Goal: Task Accomplishment & Management: Manage account settings

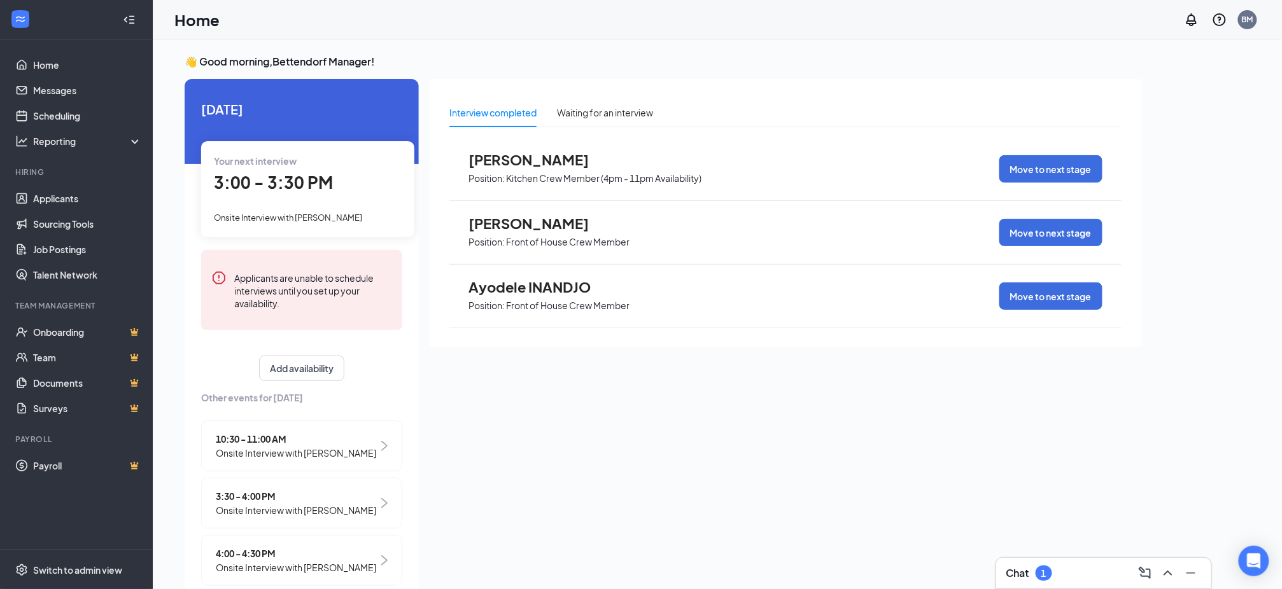
click at [1068, 579] on div "Chat 1" at bounding box center [1103, 573] width 195 height 20
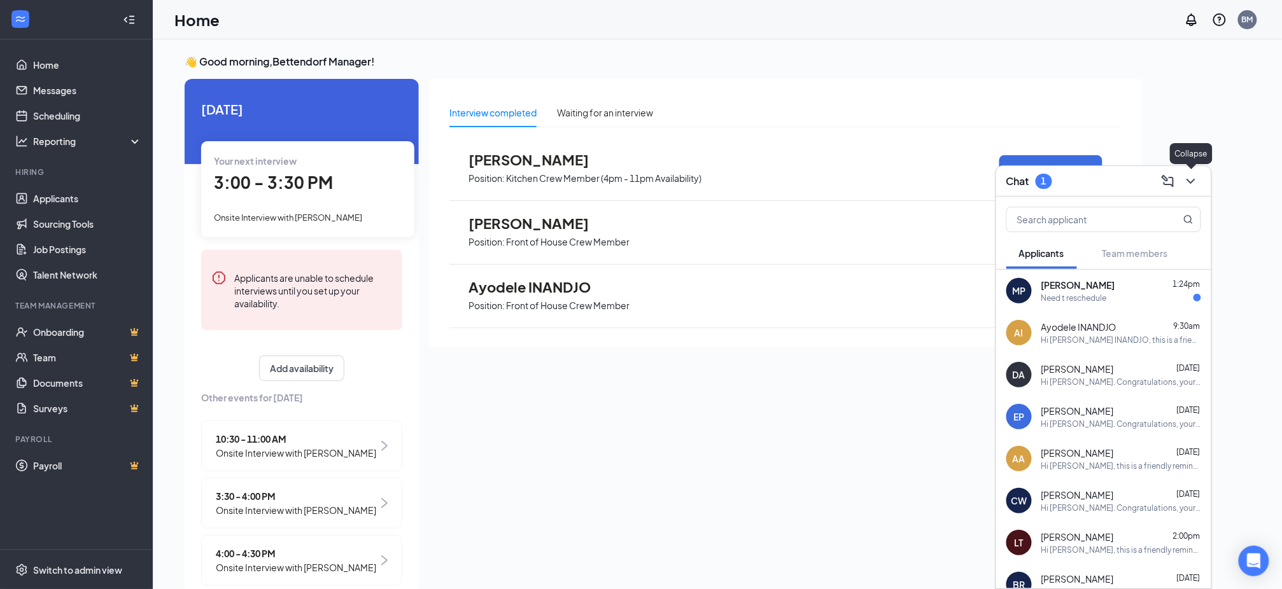
click at [1198, 184] on icon "ChevronDown" at bounding box center [1190, 181] width 15 height 15
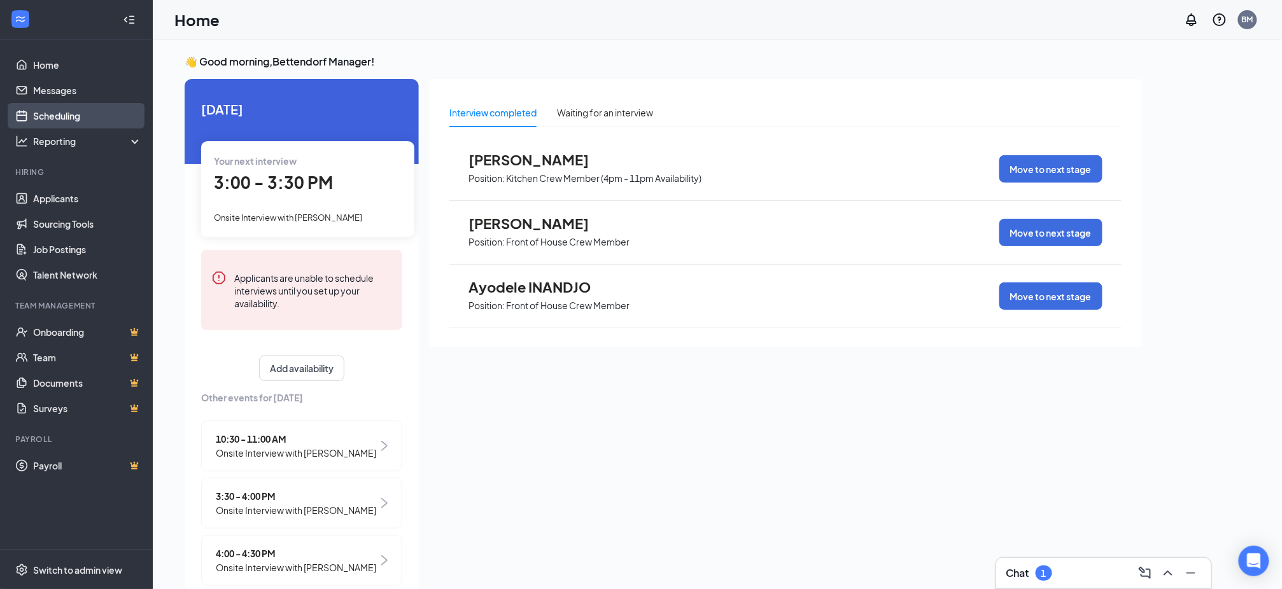
click at [53, 109] on link "Scheduling" at bounding box center [87, 115] width 109 height 25
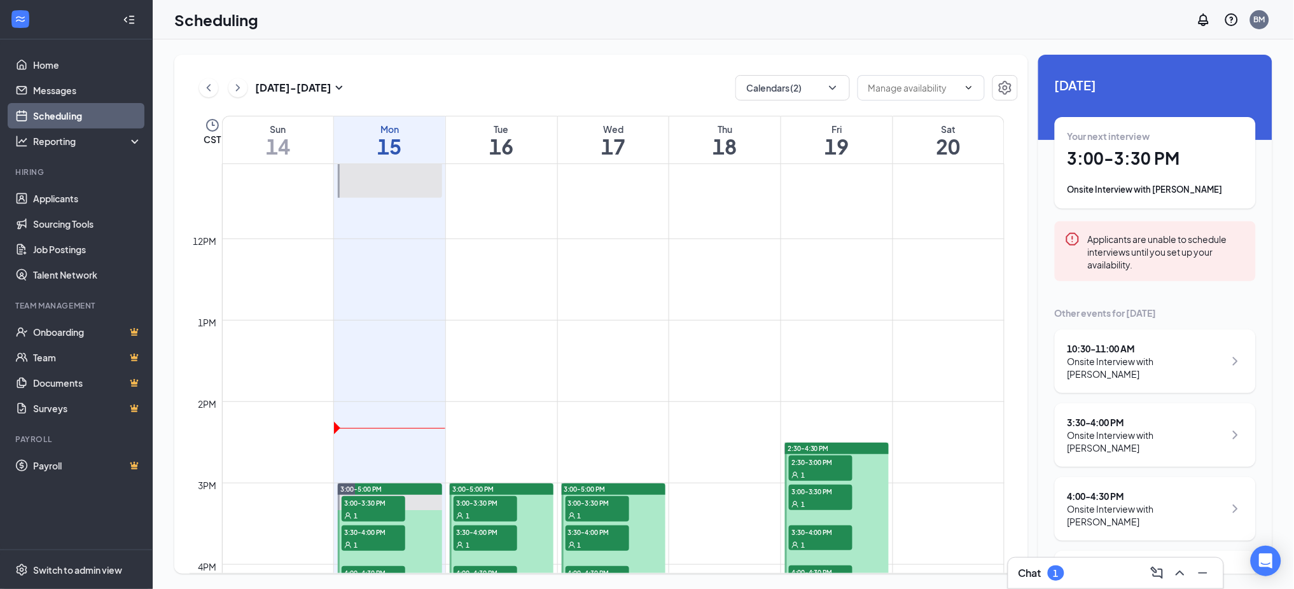
scroll to position [965, 0]
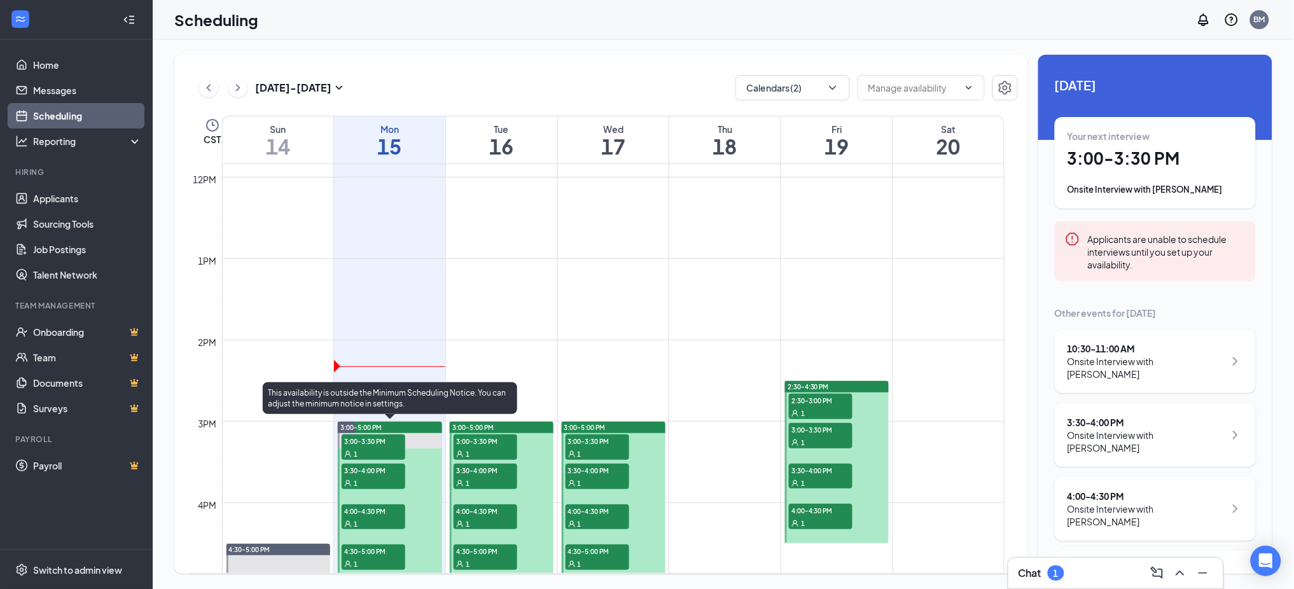
click at [370, 452] on div "1" at bounding box center [374, 453] width 64 height 13
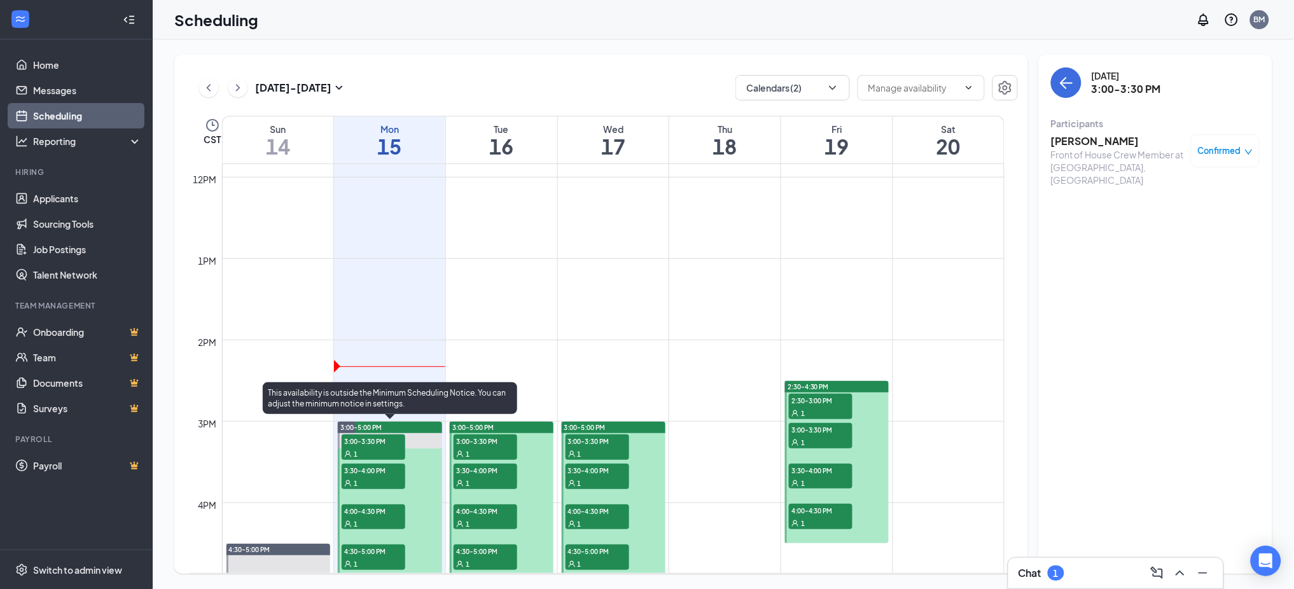
click at [363, 468] on span "3:30-4:00 PM" at bounding box center [374, 470] width 64 height 13
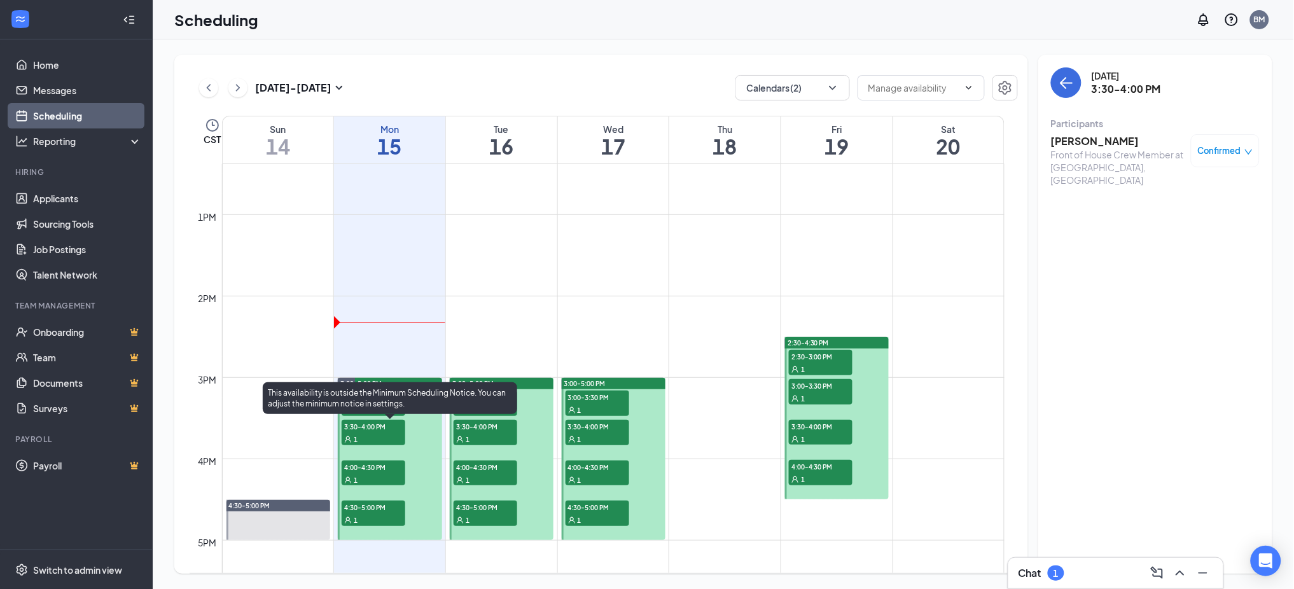
scroll to position [1049, 0]
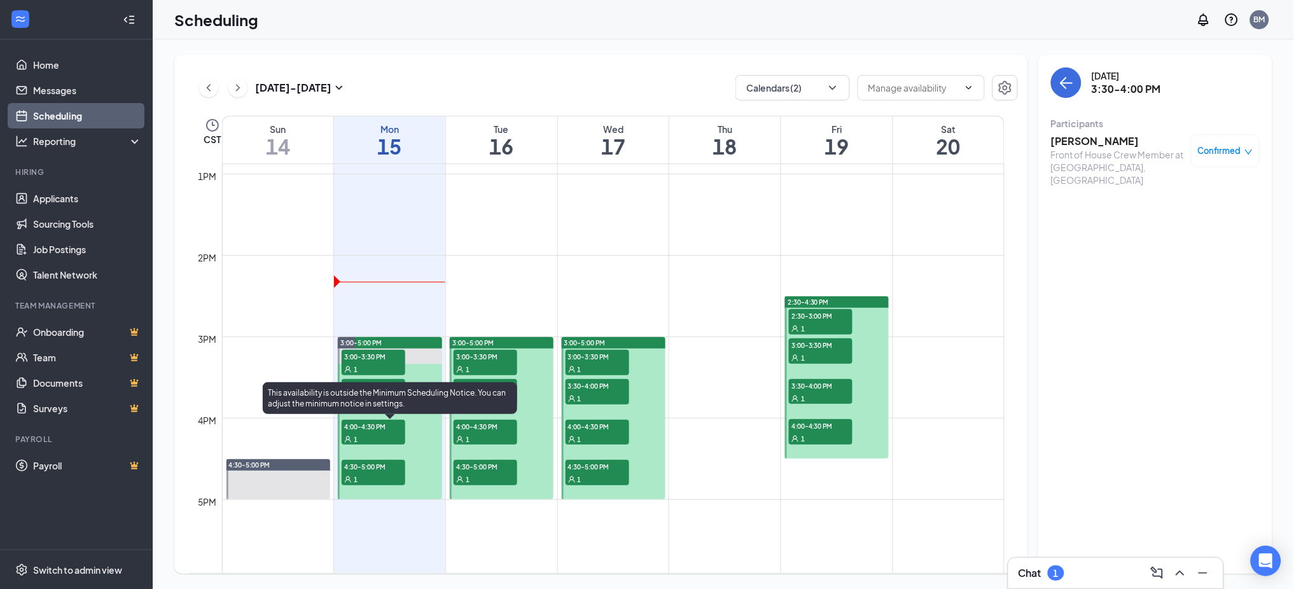
click at [374, 412] on div "This availability is outside the Minimum Scheduling Notice. You can adjust the …" at bounding box center [390, 398] width 255 height 32
click at [371, 426] on span "4:00-4:30 PM" at bounding box center [374, 426] width 64 height 13
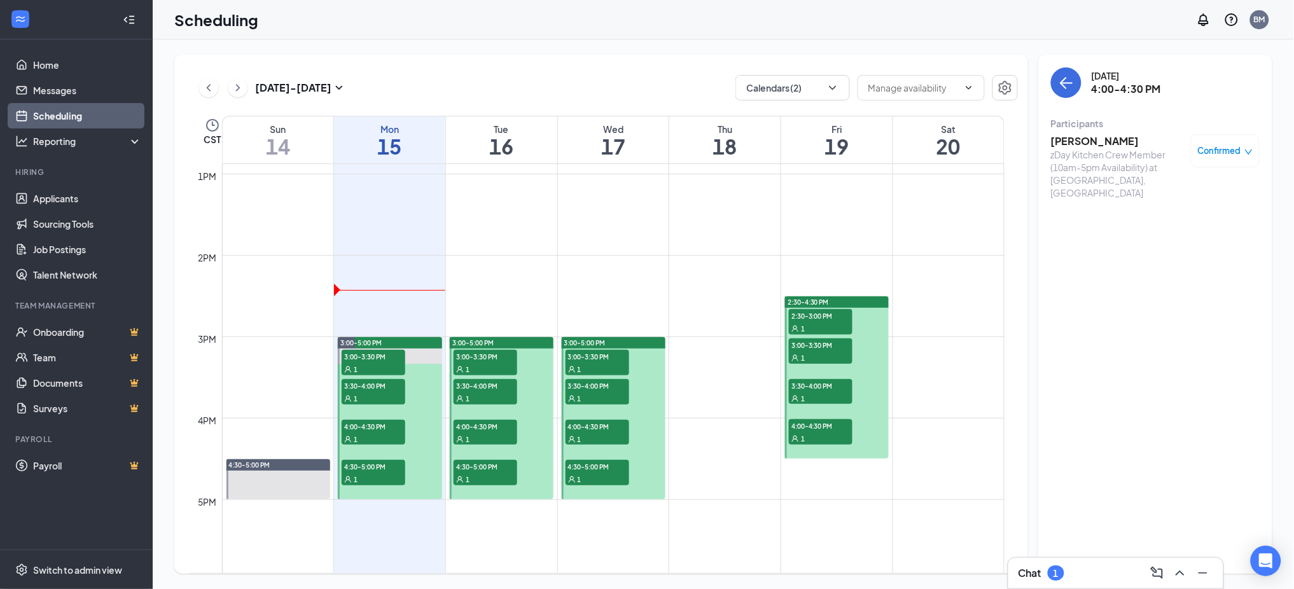
click at [1101, 575] on div "Chat 1" at bounding box center [1116, 573] width 195 height 20
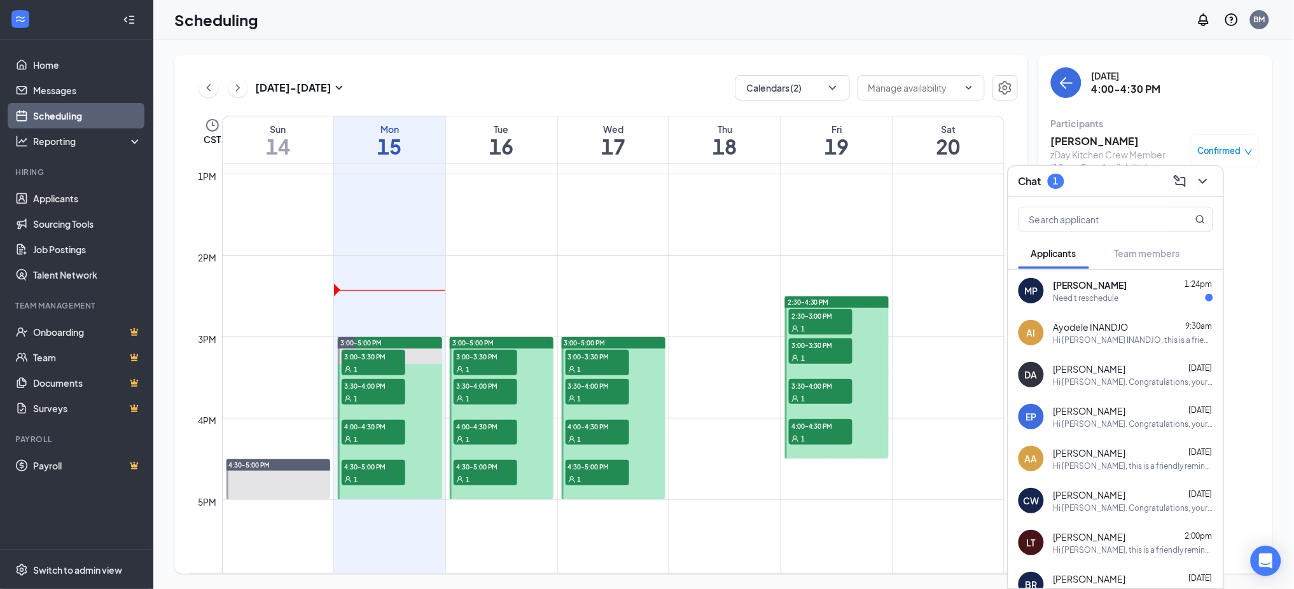
click at [1133, 297] on div "Need t reschedule" at bounding box center [1134, 298] width 160 height 11
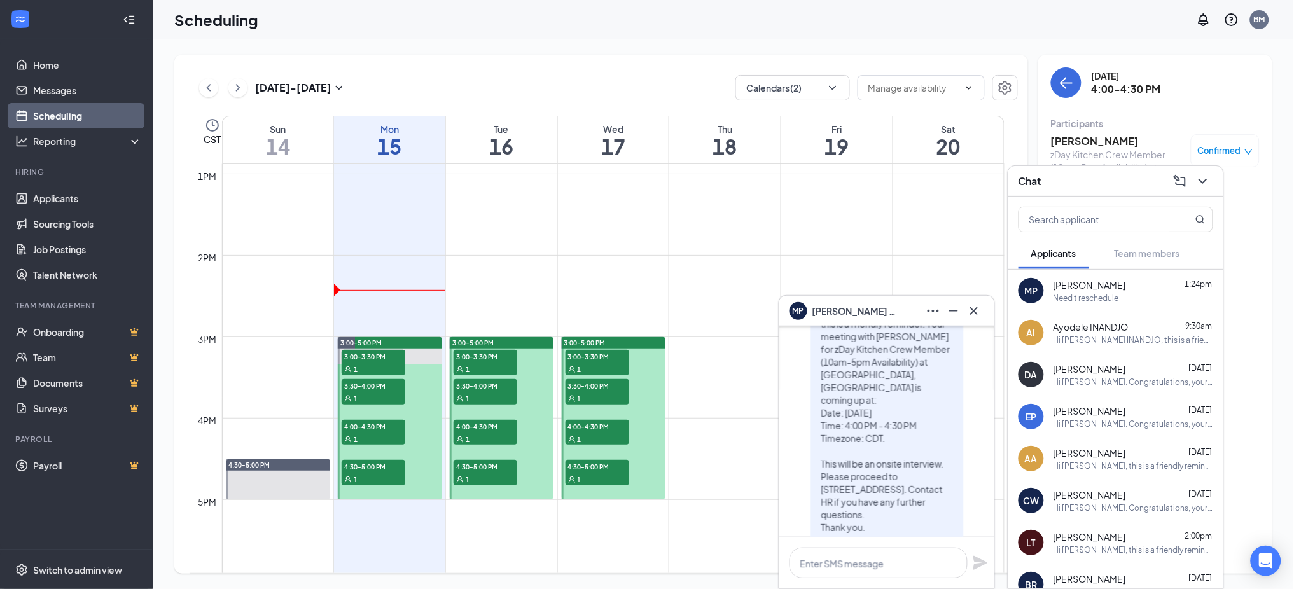
scroll to position [-169, 0]
click at [972, 306] on icon "Cross" at bounding box center [974, 311] width 15 height 15
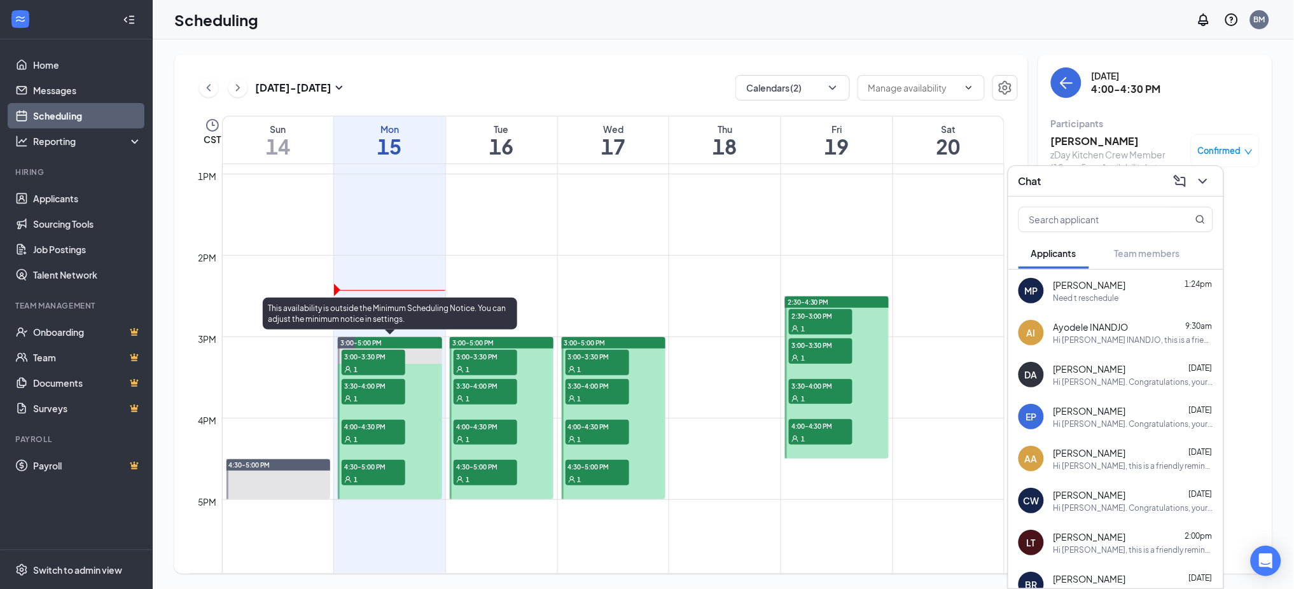
click at [367, 438] on div "1" at bounding box center [374, 439] width 64 height 13
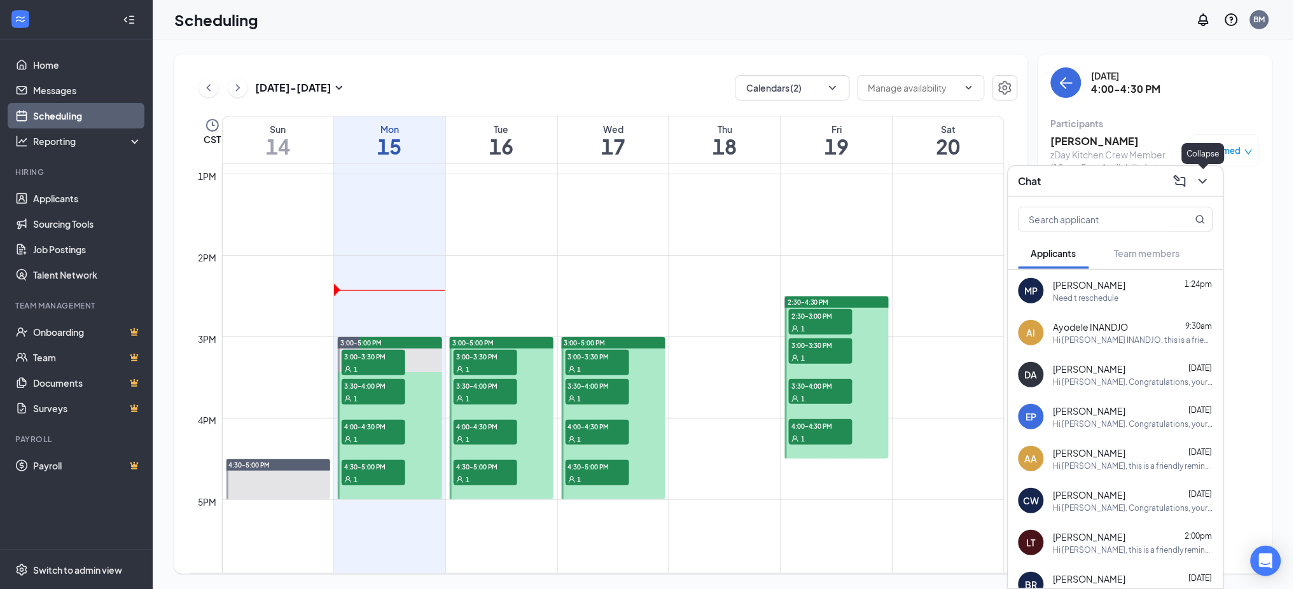
click at [1208, 188] on icon "ChevronDown" at bounding box center [1203, 181] width 15 height 15
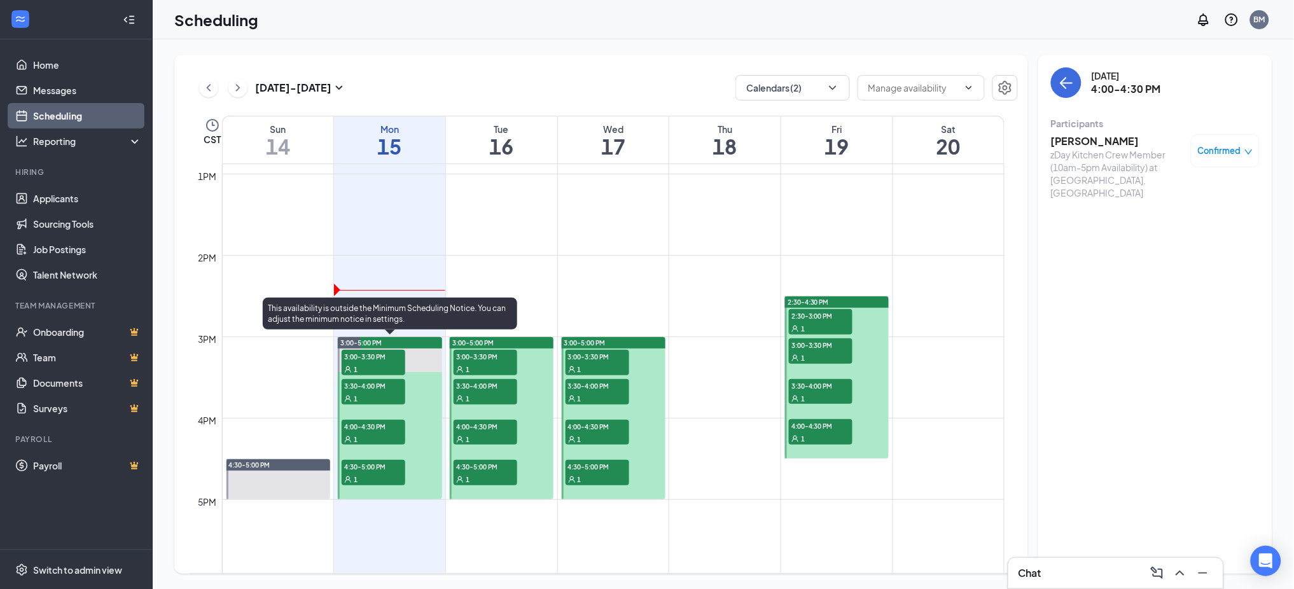
click at [388, 421] on span "4:00-4:30 PM" at bounding box center [374, 426] width 64 height 13
click at [388, 465] on span "4:30-5:00 PM" at bounding box center [374, 466] width 64 height 13
click at [382, 433] on div "1" at bounding box center [374, 439] width 64 height 13
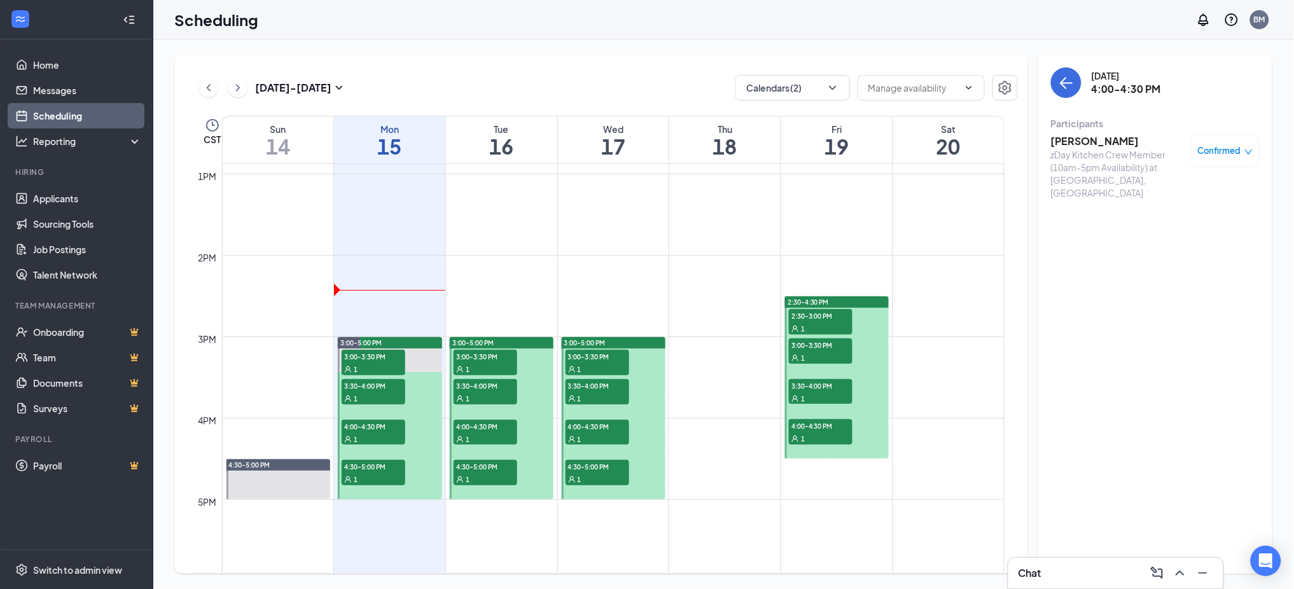
click at [1246, 151] on icon "down" at bounding box center [1249, 152] width 9 height 9
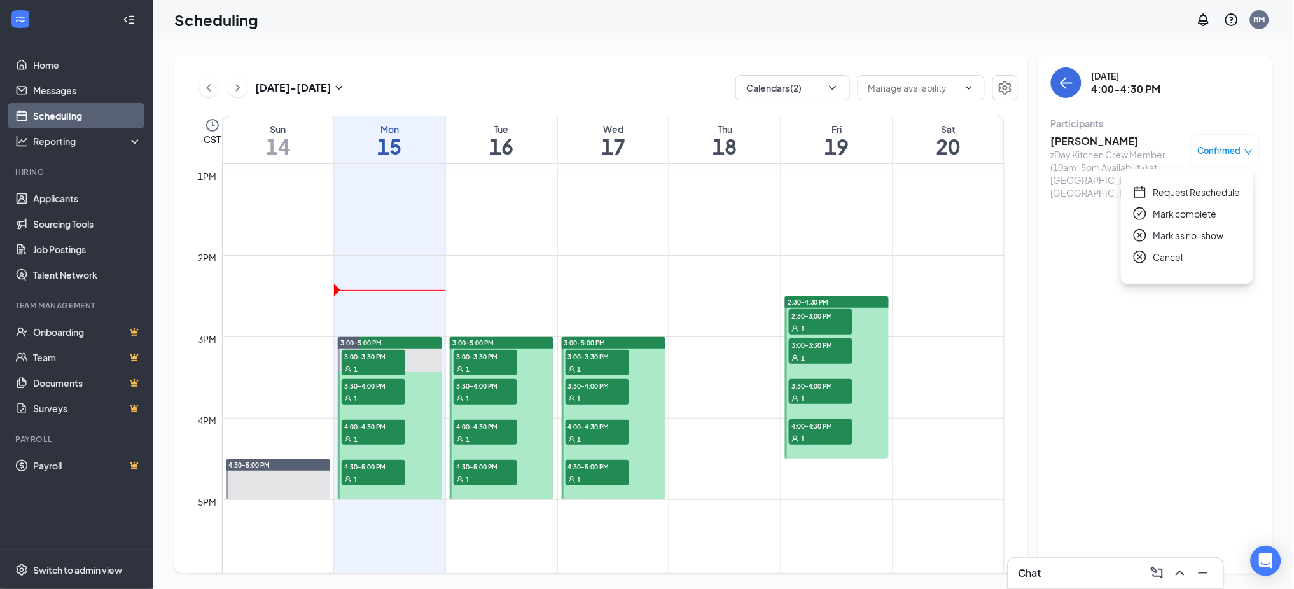
click at [1225, 194] on span "Request Reschedule" at bounding box center [1197, 192] width 87 height 14
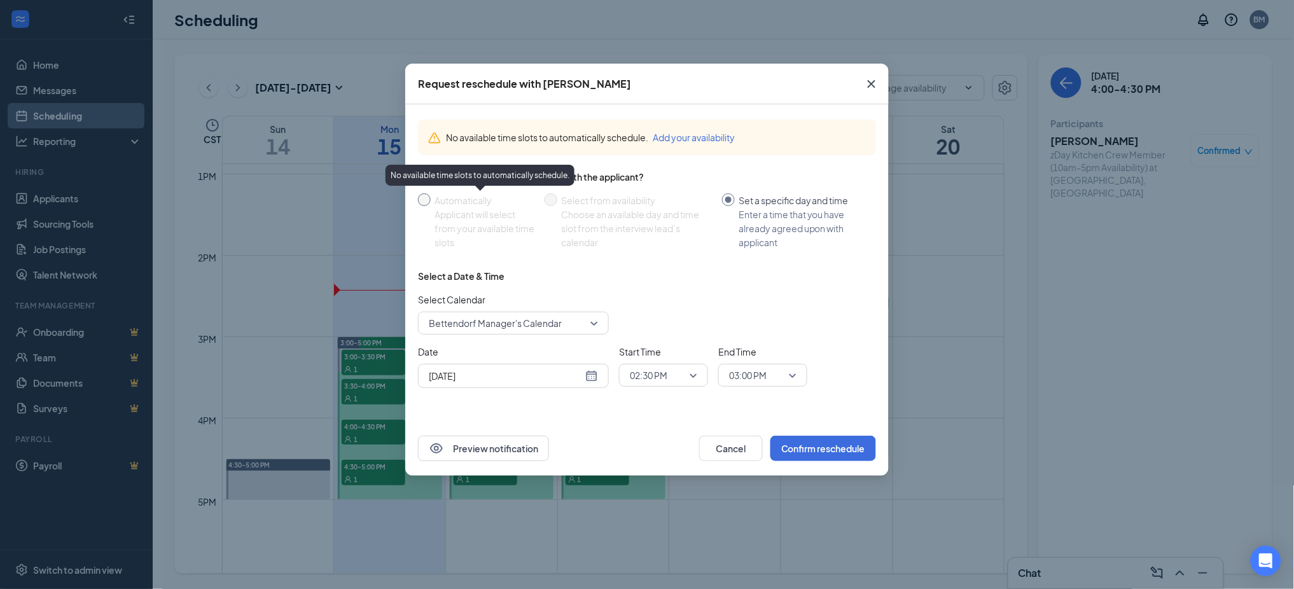
click at [445, 200] on div "Automatically" at bounding box center [485, 200] width 100 height 14
click at [620, 211] on div "Choose an available day and time slot from the interview lead’s calendar" at bounding box center [636, 228] width 151 height 42
click at [815, 207] on div "Enter a time that you have already agreed upon with applicant" at bounding box center [802, 228] width 127 height 42
click at [735, 206] on input "Set a specific day and time Enter a time that you have already agreed upon with…" at bounding box center [728, 199] width 13 height 13
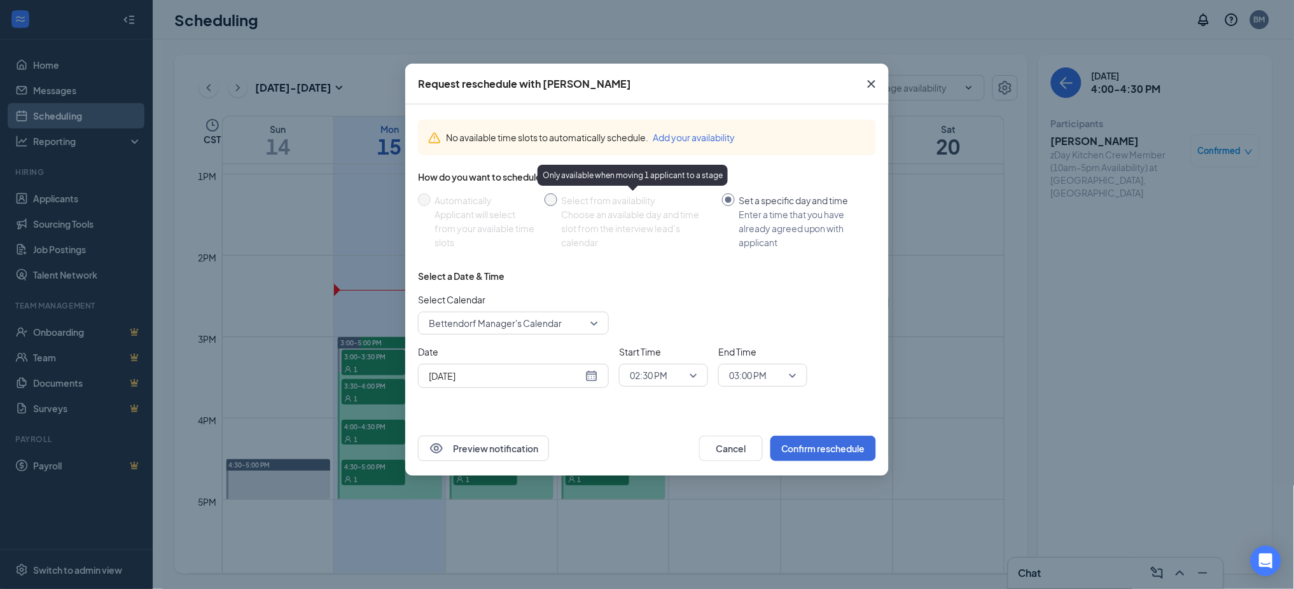
click at [636, 203] on div "Select from availability" at bounding box center [636, 200] width 151 height 14
drag, startPoint x: 488, startPoint y: 214, endPoint x: 654, endPoint y: 212, distance: 165.5
click at [487, 214] on div "Applicant will select from your available time slots" at bounding box center [485, 228] width 100 height 42
click at [666, 211] on div "Choose an available day and time slot from the interview lead’s calendar" at bounding box center [636, 228] width 151 height 42
click at [763, 211] on div "Enter a time that you have already agreed upon with applicant" at bounding box center [802, 228] width 127 height 42
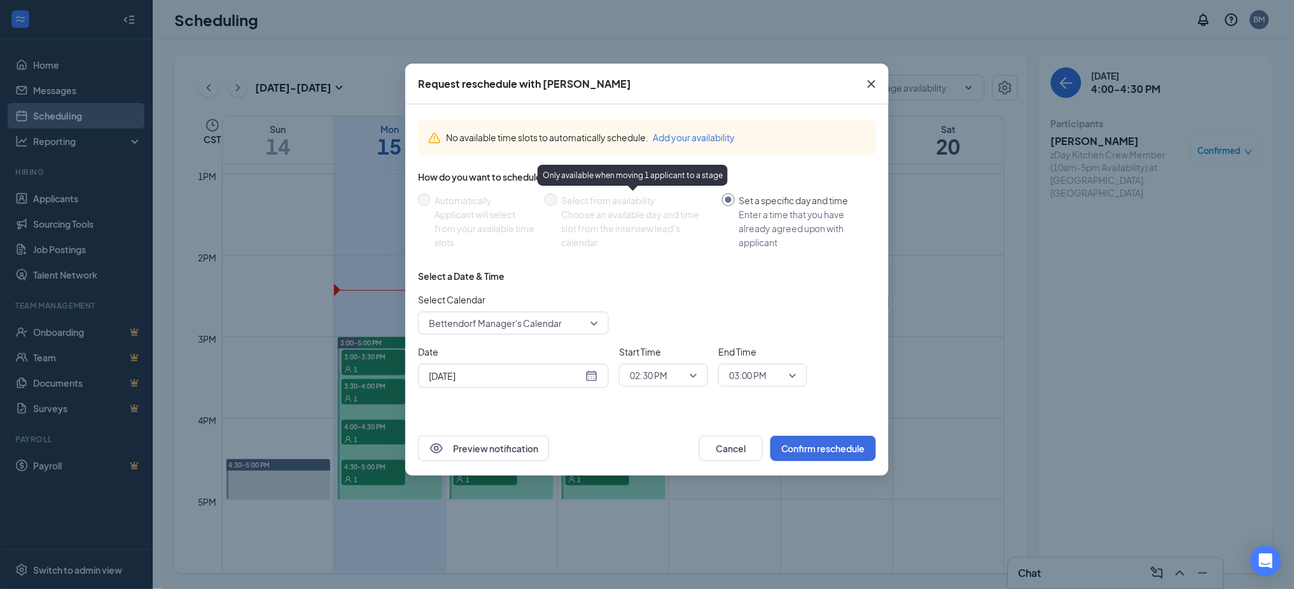
click at [735, 206] on input "Set a specific day and time Enter a time that you have already agreed upon with…" at bounding box center [728, 199] width 13 height 13
click at [636, 207] on div "Choose an available day and time slot from the interview lead’s calendar" at bounding box center [636, 228] width 151 height 42
click at [473, 230] on div "Applicant will select from your available time slots" at bounding box center [485, 228] width 100 height 42
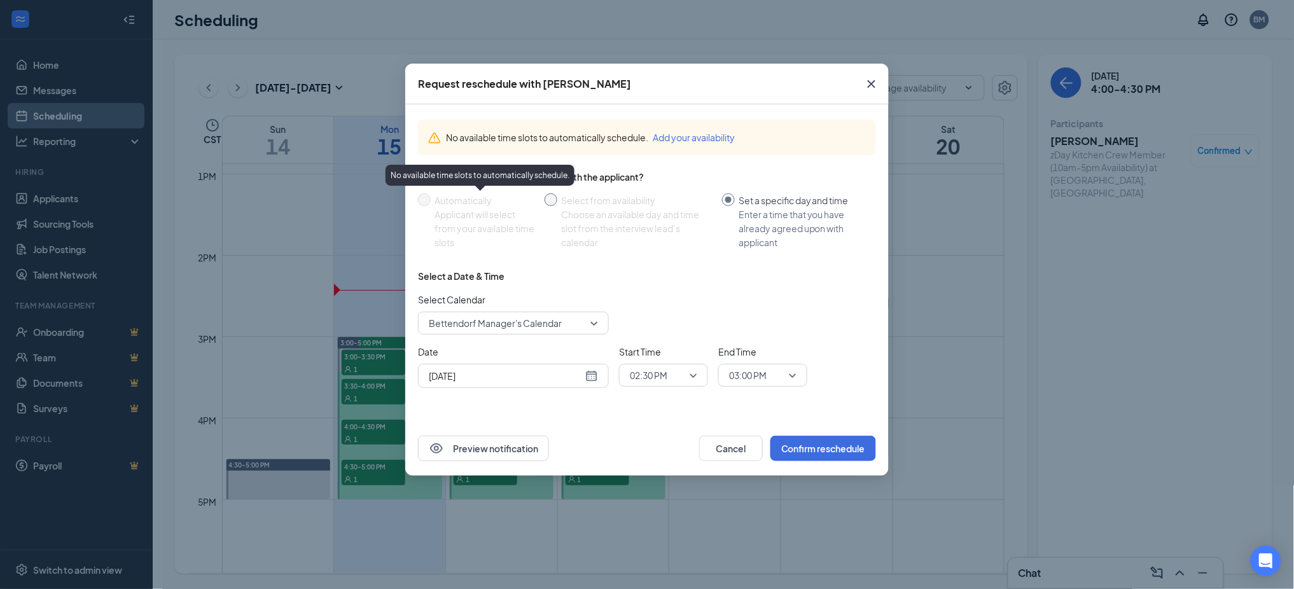
drag, startPoint x: 559, startPoint y: 224, endPoint x: 756, endPoint y: 237, distance: 197.1
click at [560, 224] on span "Select from availability Choose an available day and time slot from the intervi…" at bounding box center [637, 221] width 160 height 56
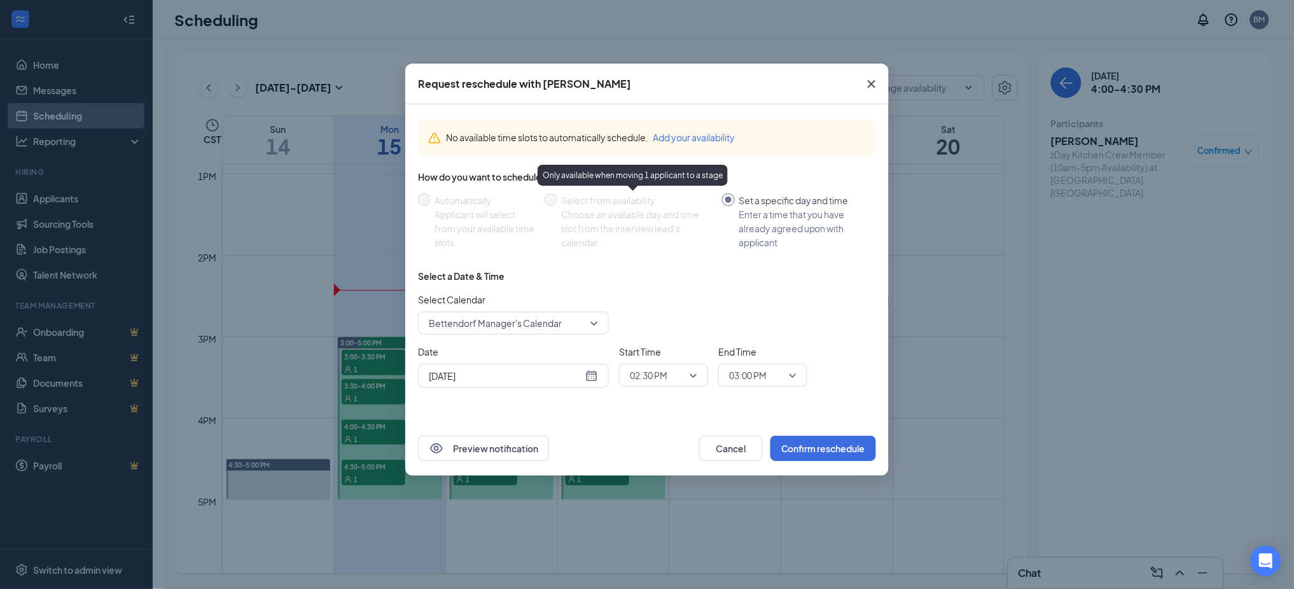
click at [793, 237] on div "Enter a time that you have already agreed upon with applicant" at bounding box center [802, 228] width 127 height 42
click at [735, 206] on input "Set a specific day and time Enter a time that you have already agreed upon with…" at bounding box center [728, 199] width 13 height 13
click at [874, 84] on icon "Cross" at bounding box center [871, 83] width 15 height 15
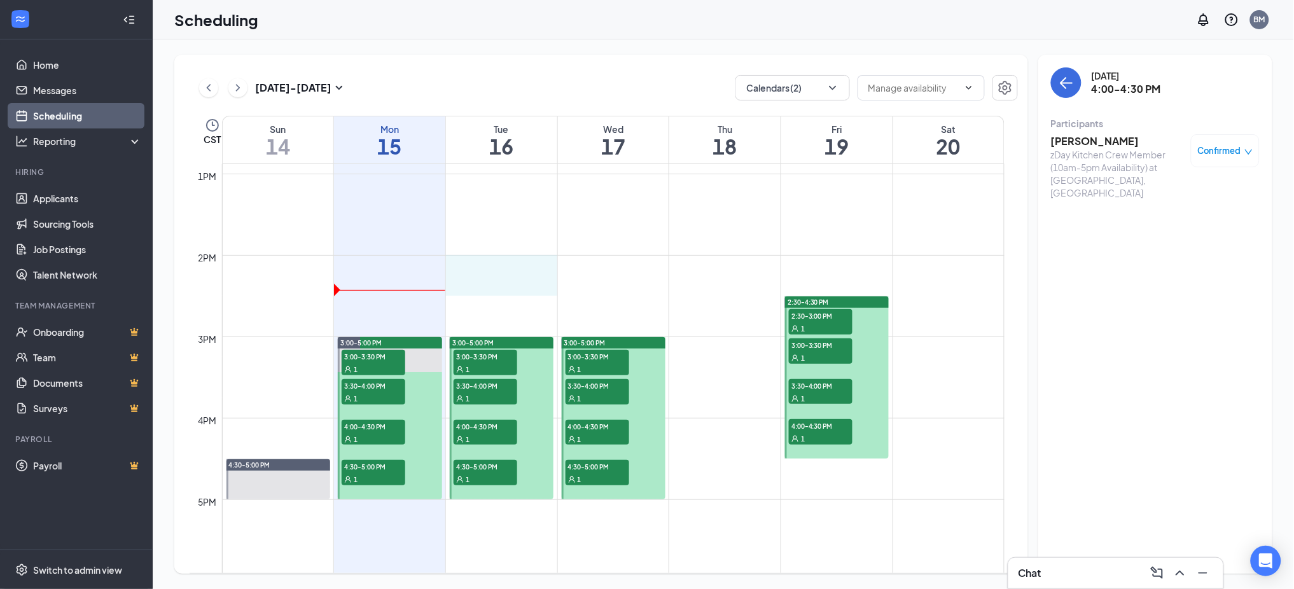
drag, startPoint x: 514, startPoint y: 261, endPoint x: 514, endPoint y: 276, distance: 14.6
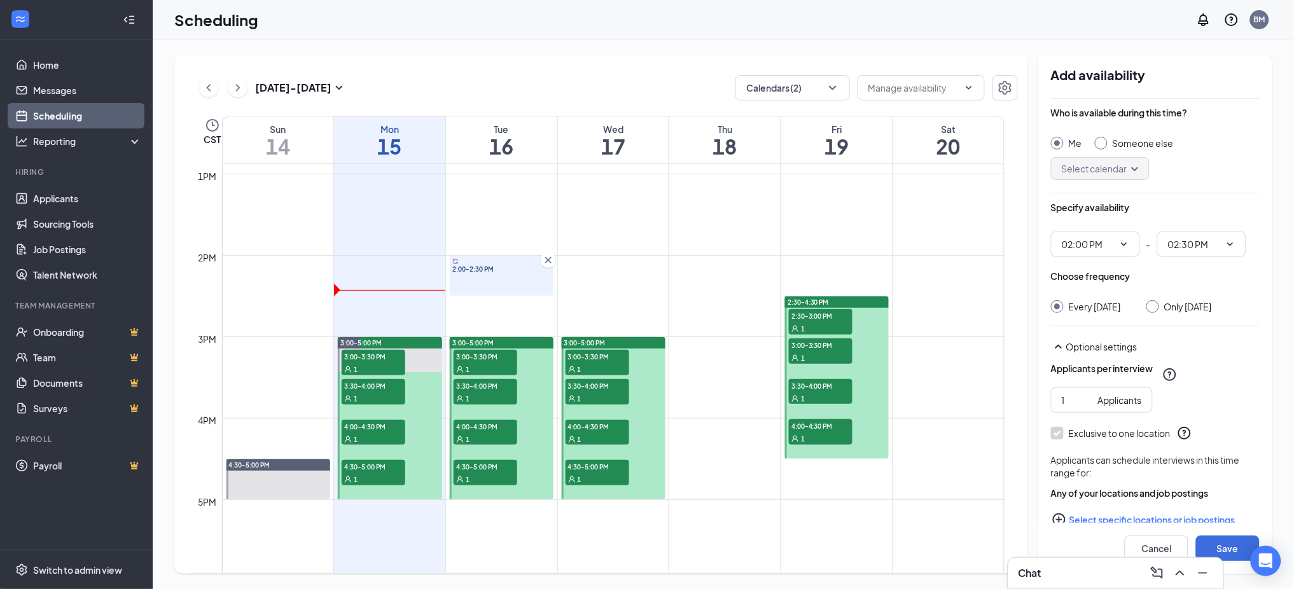
click at [1164, 311] on div "Only Tuesday, Sep 16" at bounding box center [1180, 306] width 66 height 13
click at [1156, 308] on input "Only Tuesday, Sep 16" at bounding box center [1151, 304] width 9 height 9
radio input "true"
radio input "false"
click at [1238, 550] on button "Save" at bounding box center [1228, 548] width 64 height 25
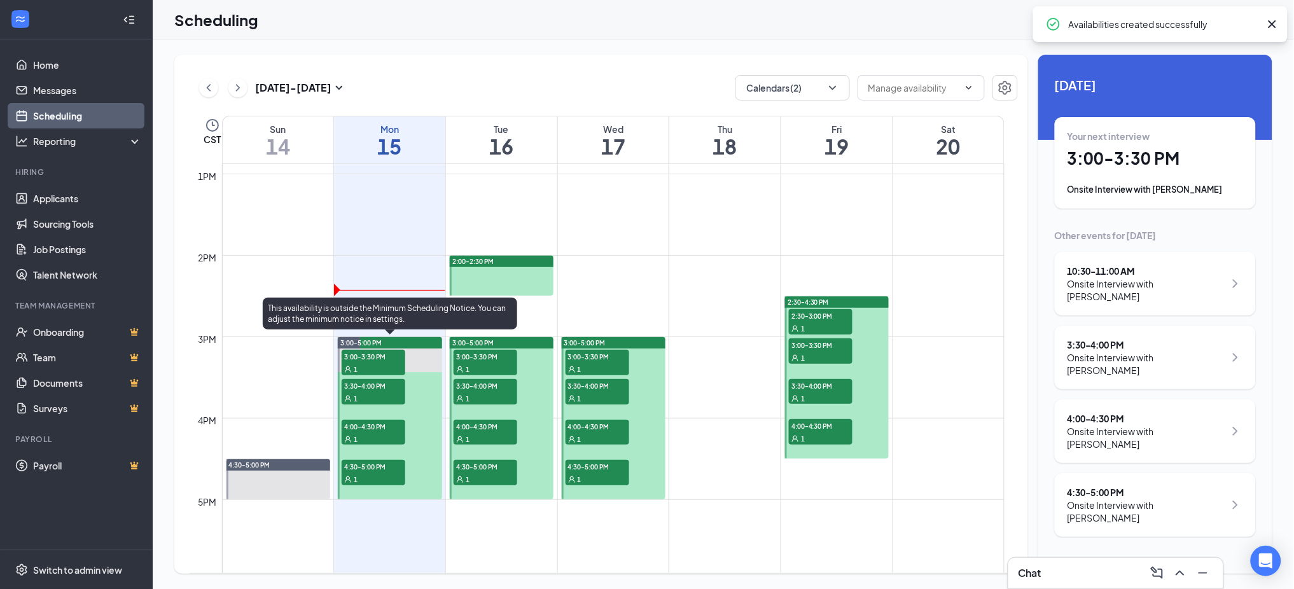
click at [355, 435] on span "1" at bounding box center [356, 439] width 4 height 9
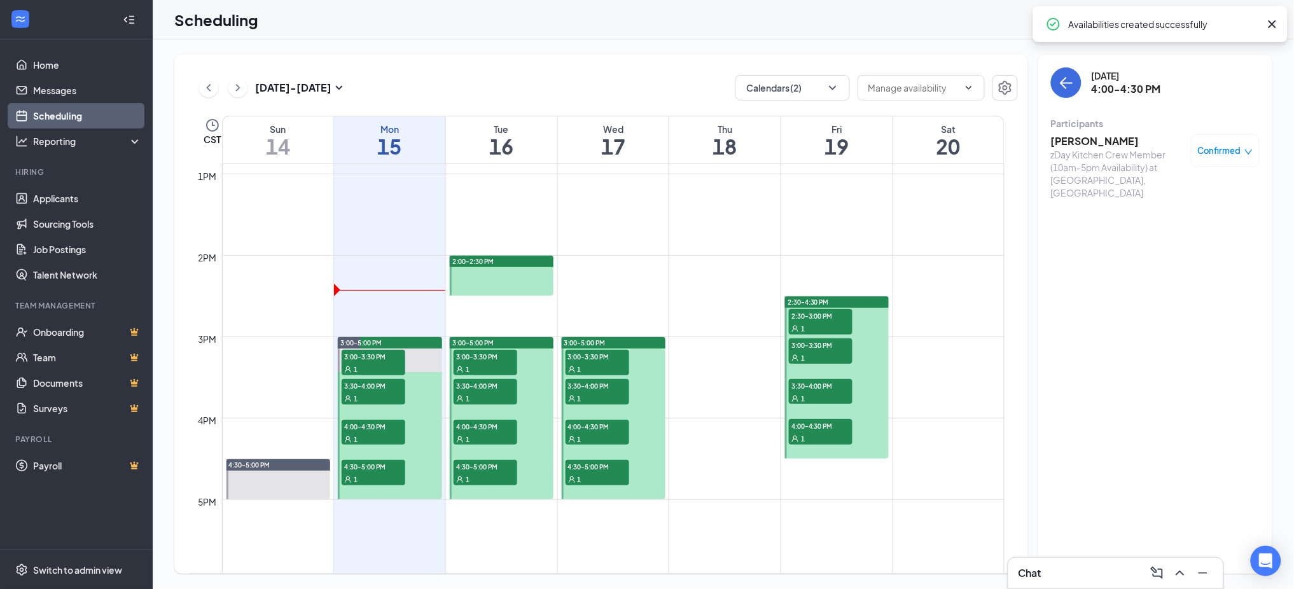
click at [1236, 149] on span "Confirmed" at bounding box center [1219, 150] width 43 height 13
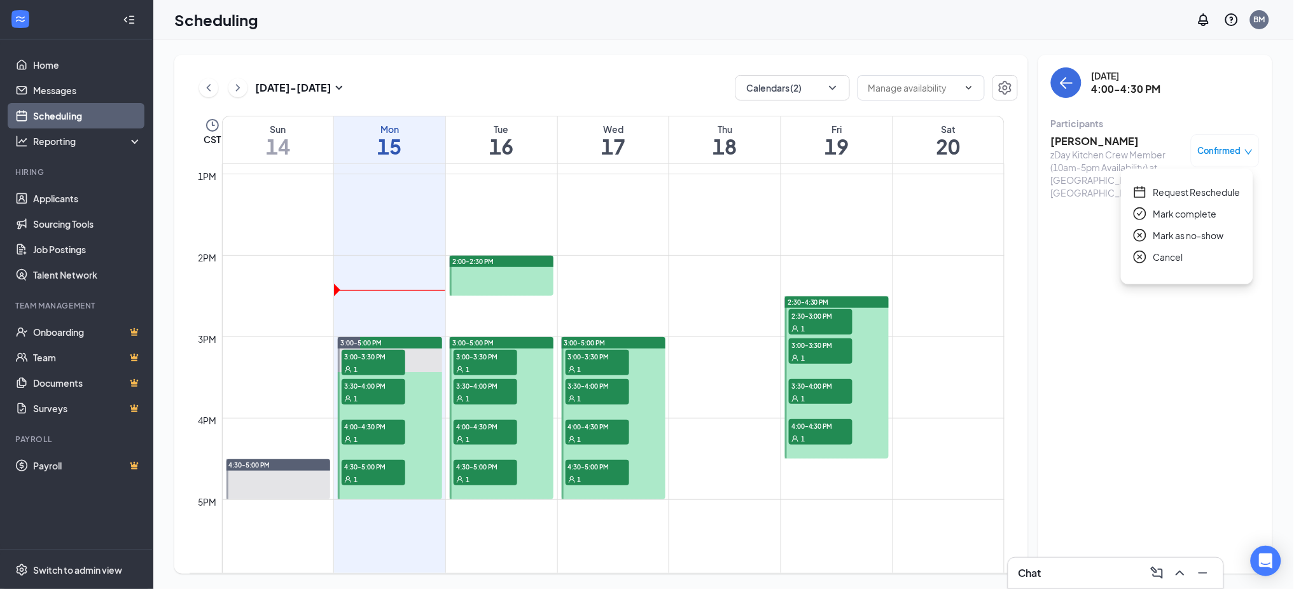
click at [1197, 193] on span "Request Reschedule" at bounding box center [1197, 192] width 87 height 14
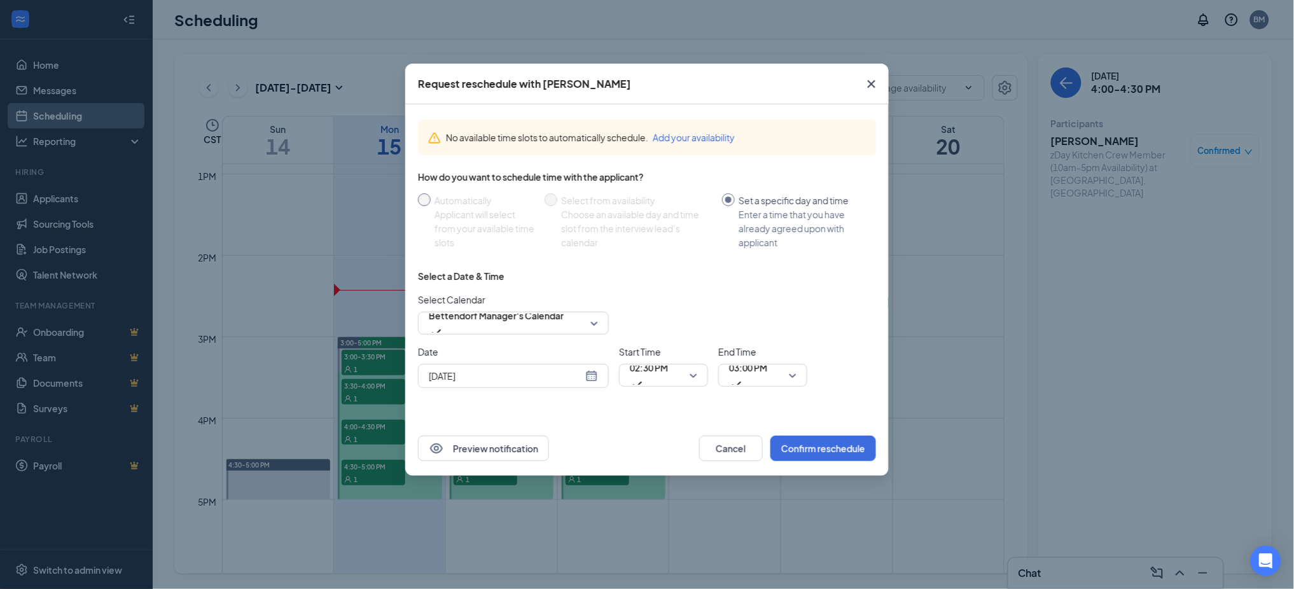
radio input "false"
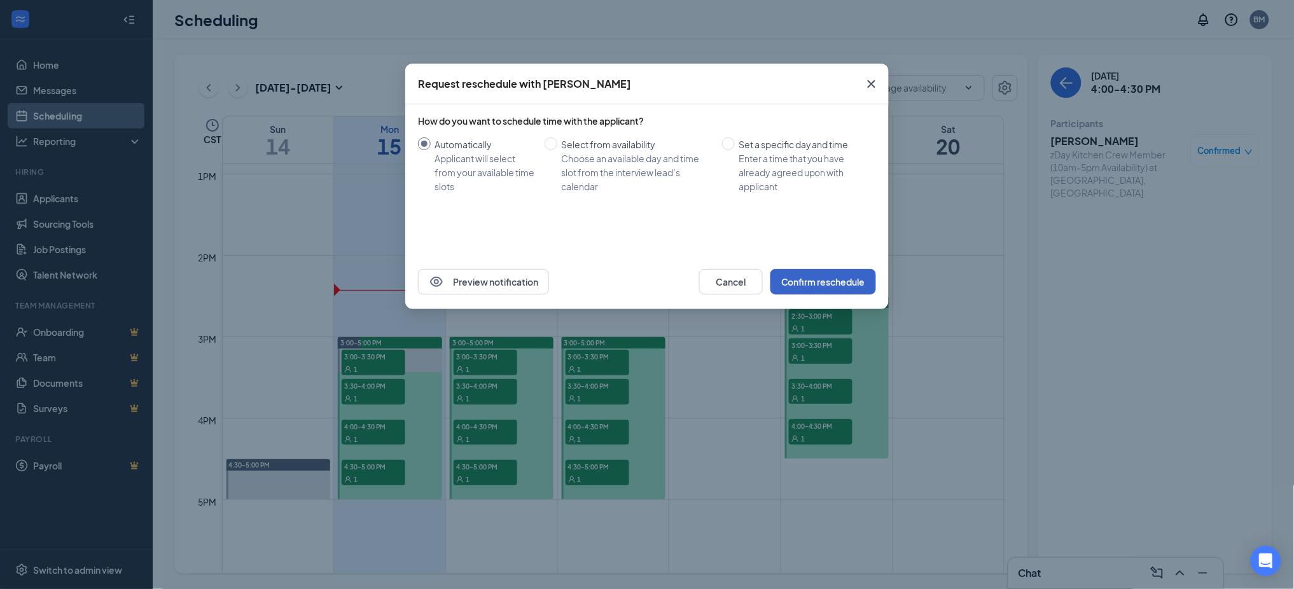
click at [820, 281] on button "Confirm reschedule" at bounding box center [824, 281] width 106 height 25
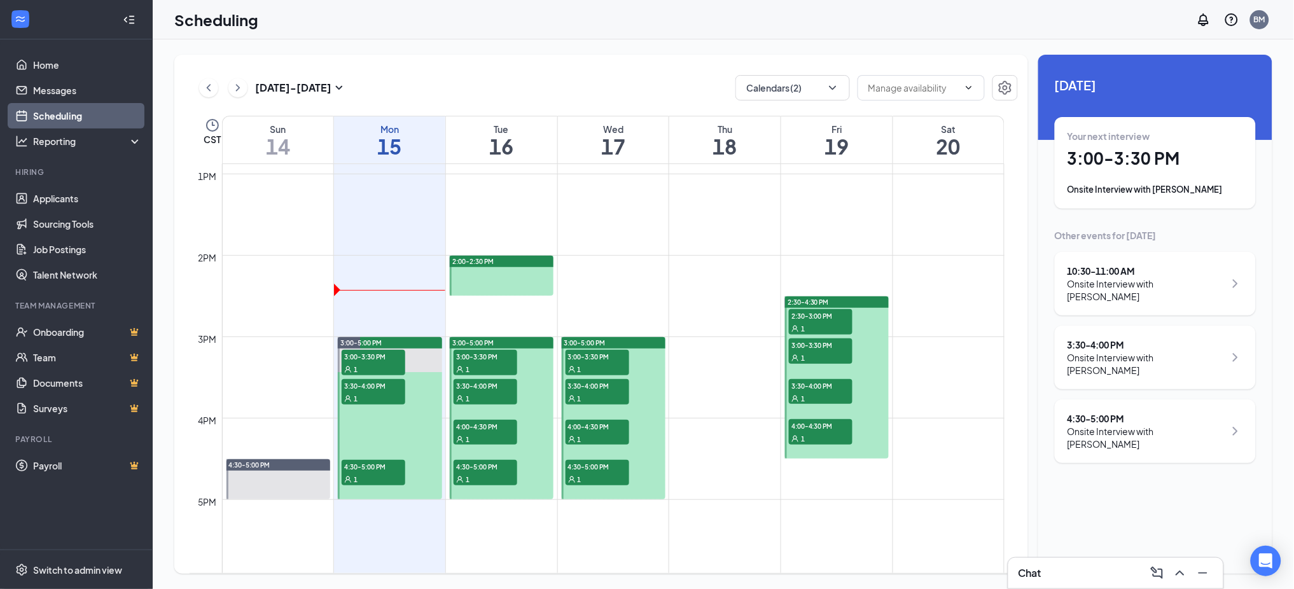
click at [496, 258] on div "2:00-2:30 PM" at bounding box center [502, 261] width 104 height 11
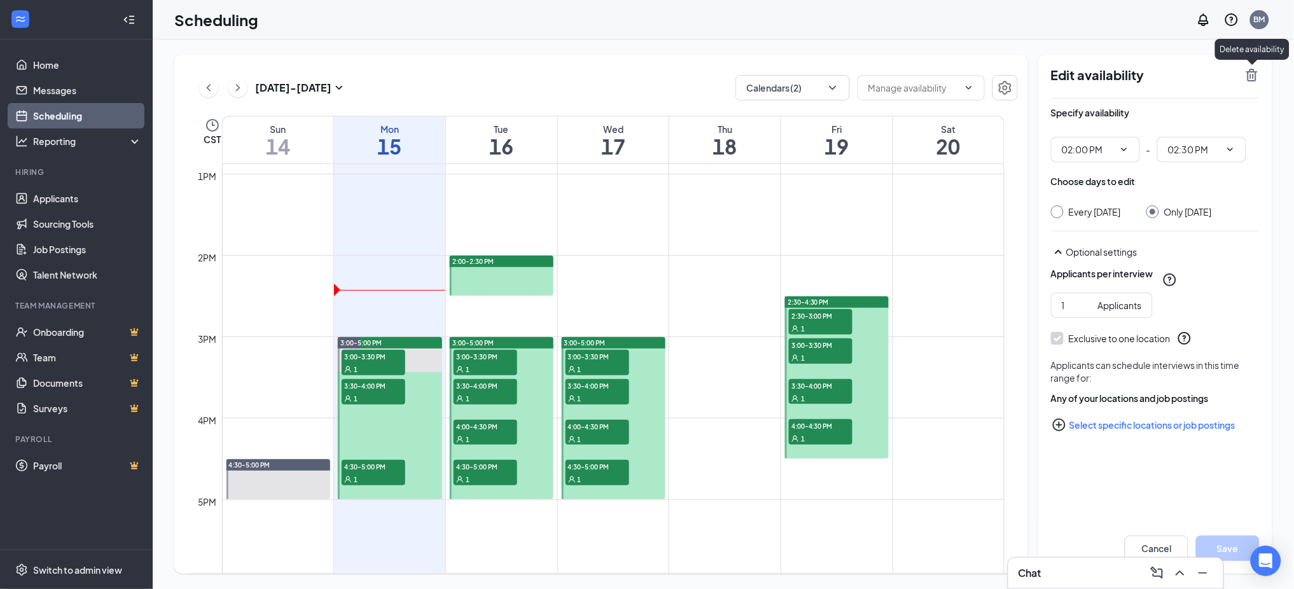
click at [1250, 81] on icon "TrashOutline" at bounding box center [1252, 74] width 15 height 15
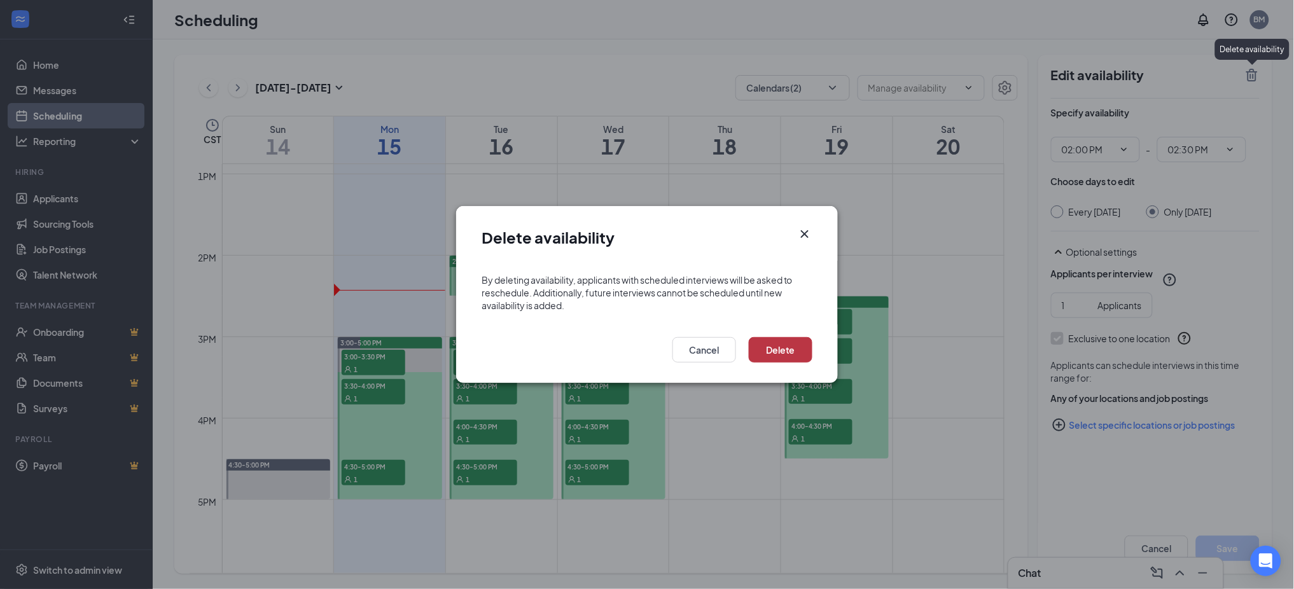
click at [799, 340] on button "Delete" at bounding box center [781, 349] width 64 height 25
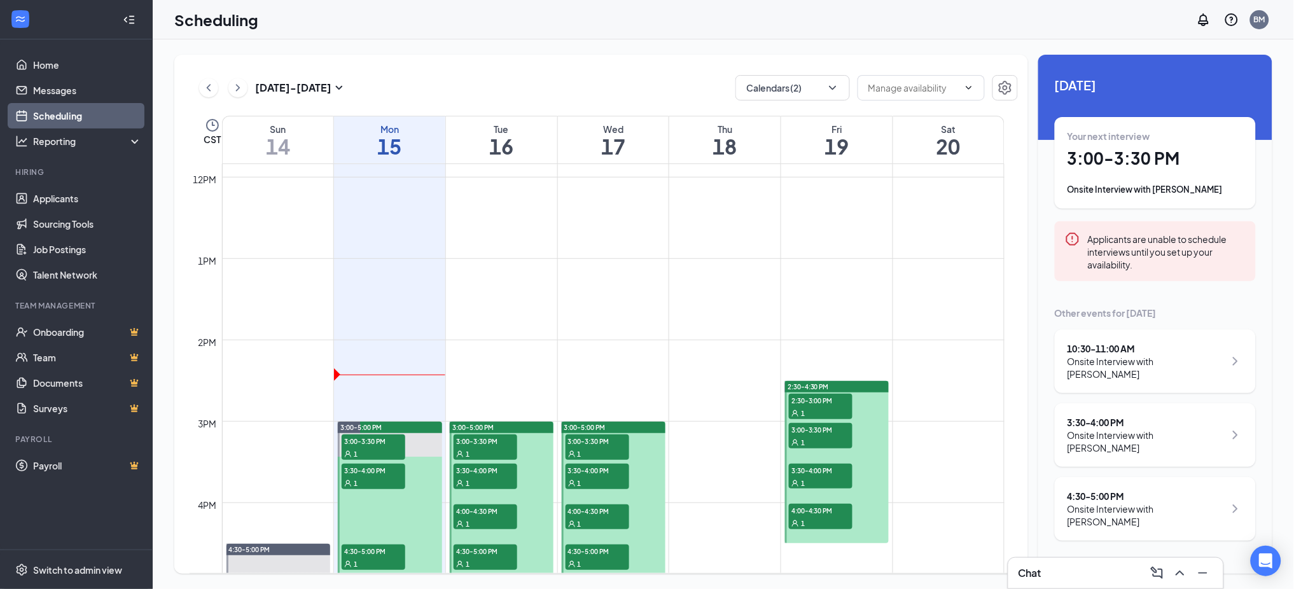
scroll to position [1219, 0]
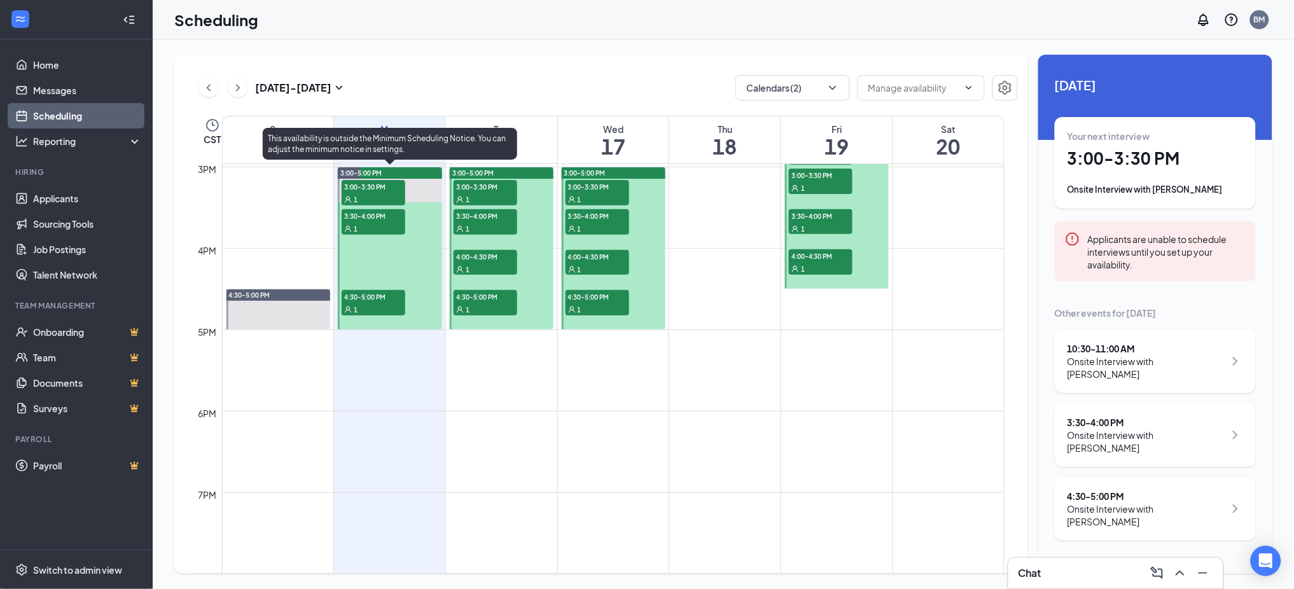
click at [361, 191] on span "3:00-3:30 PM" at bounding box center [374, 186] width 64 height 13
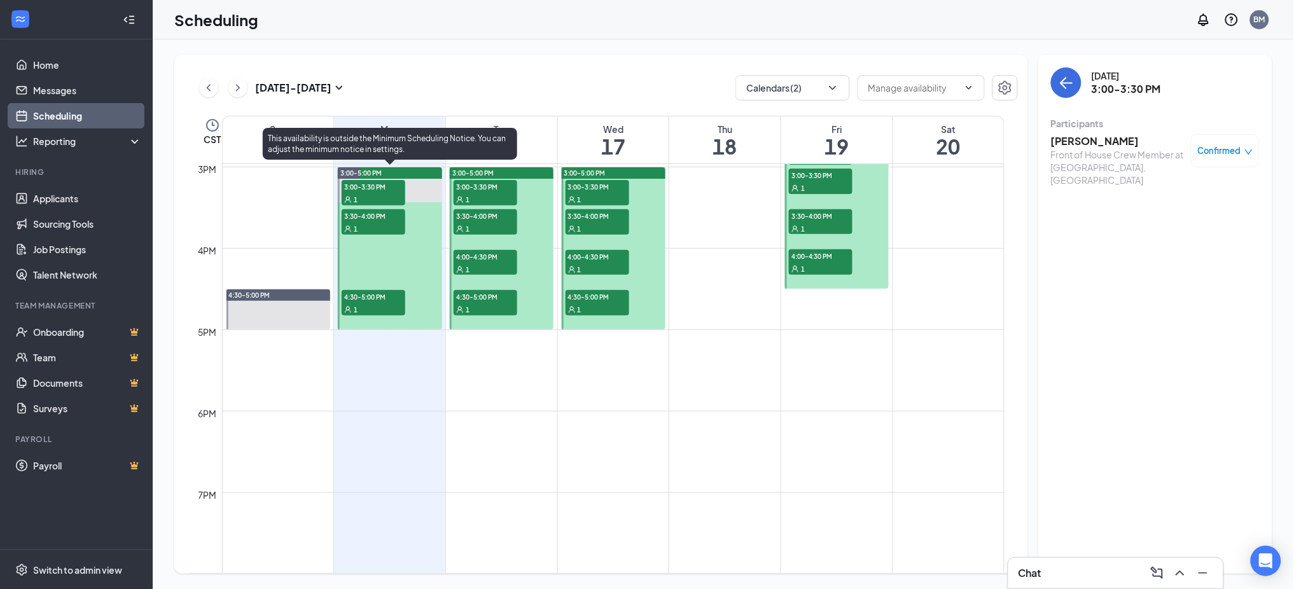
click at [365, 206] on div "3:00-3:30 PM 1" at bounding box center [373, 193] width 66 height 28
click at [367, 217] on span "3:30-4:00 PM" at bounding box center [374, 215] width 64 height 13
click at [375, 304] on div "1" at bounding box center [374, 309] width 64 height 13
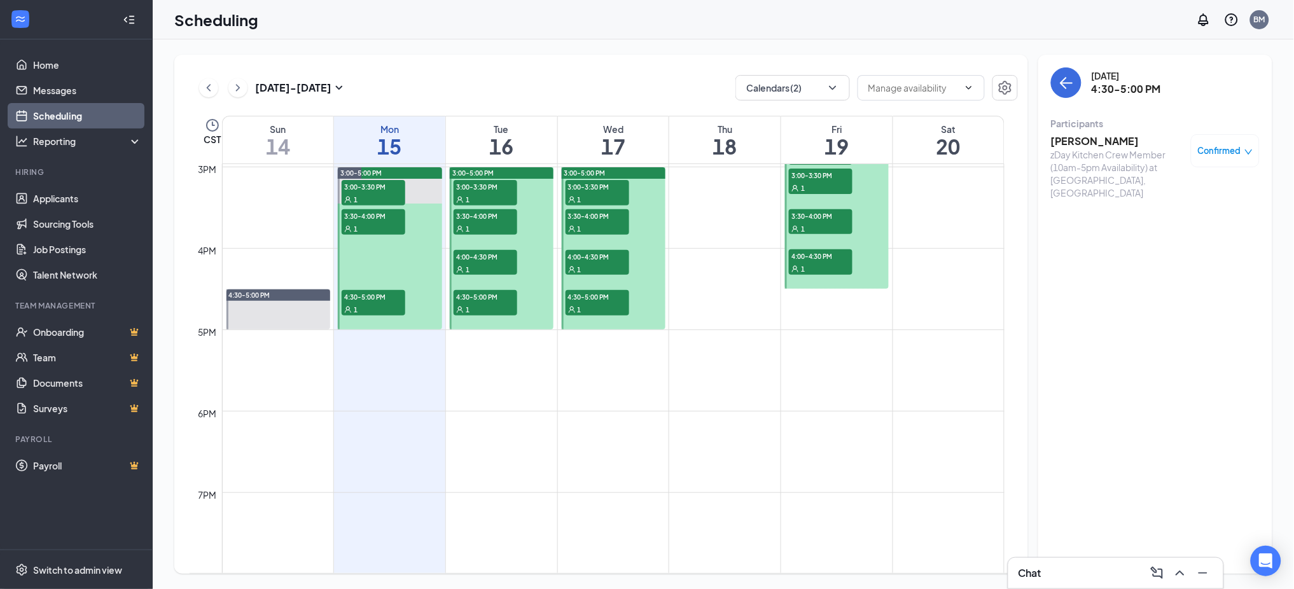
click at [470, 189] on span "3:00-3:30 PM" at bounding box center [486, 186] width 64 height 13
click at [487, 220] on span "3:30-4:00 PM" at bounding box center [486, 215] width 64 height 13
click at [484, 260] on span "4:00-4:30 PM" at bounding box center [486, 256] width 64 height 13
click at [481, 304] on div "1" at bounding box center [486, 309] width 64 height 13
click at [601, 193] on div "1" at bounding box center [598, 199] width 64 height 13
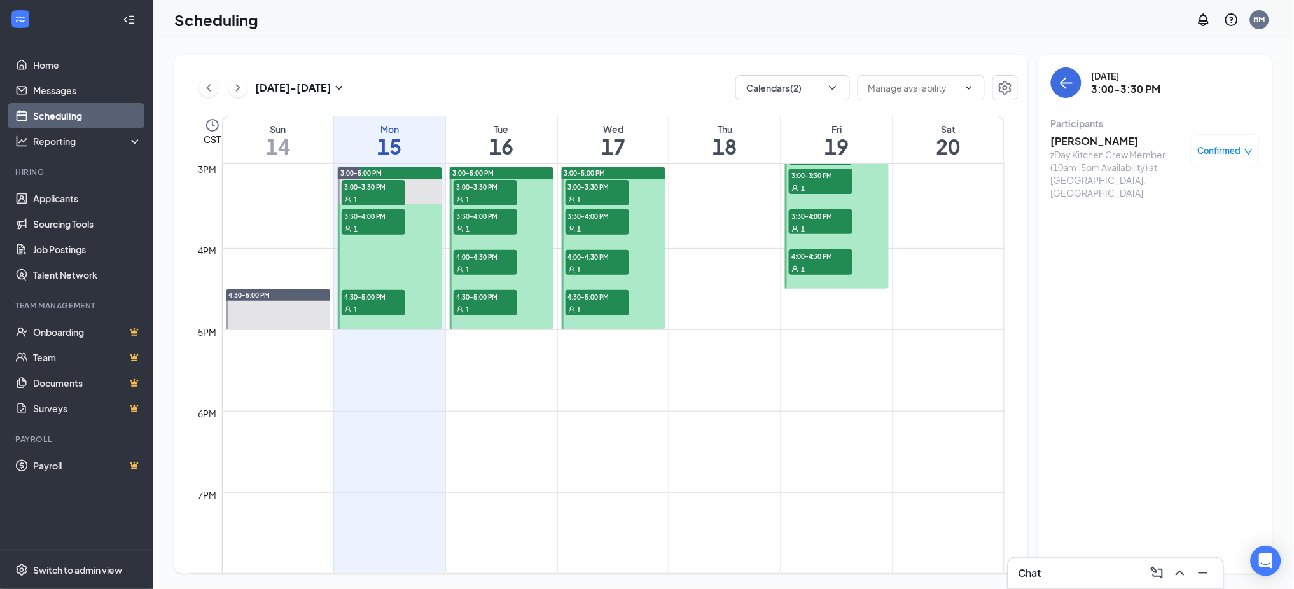
click at [599, 214] on span "3:30-4:00 PM" at bounding box center [598, 215] width 64 height 13
click at [596, 263] on div "1" at bounding box center [598, 269] width 64 height 13
click at [594, 304] on div "1" at bounding box center [598, 309] width 64 height 13
click at [806, 256] on span "4:00-4:30 PM" at bounding box center [821, 255] width 64 height 13
click at [808, 218] on span "3:30-4:00 PM" at bounding box center [821, 215] width 64 height 13
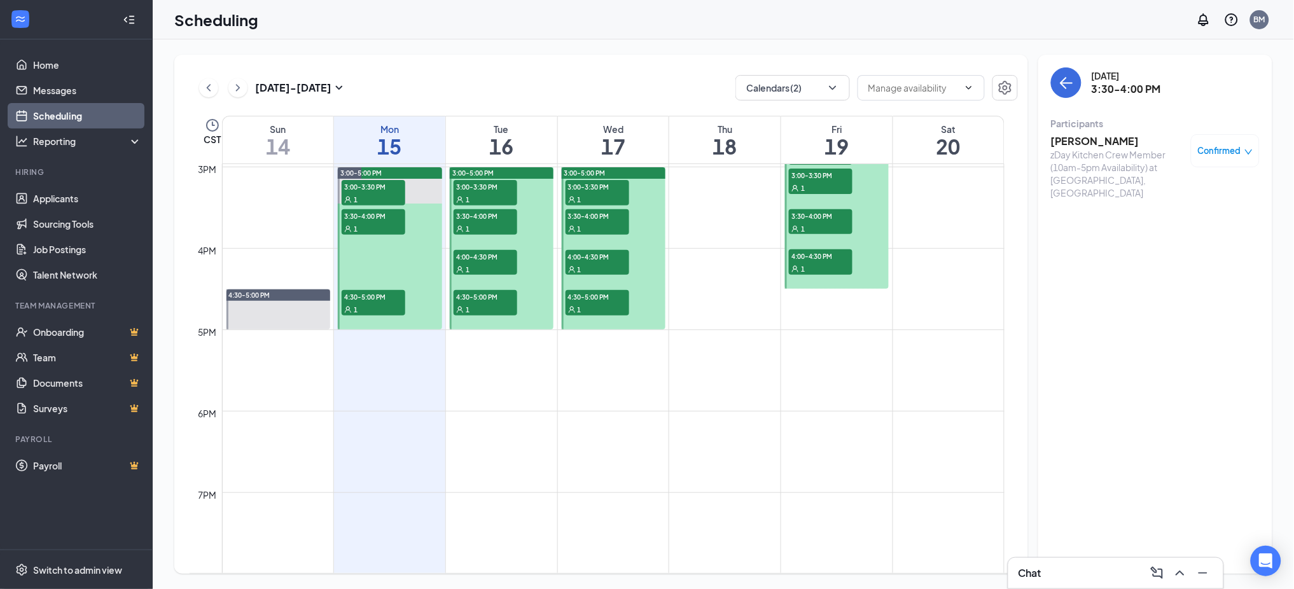
click at [810, 183] on div "1" at bounding box center [821, 187] width 64 height 13
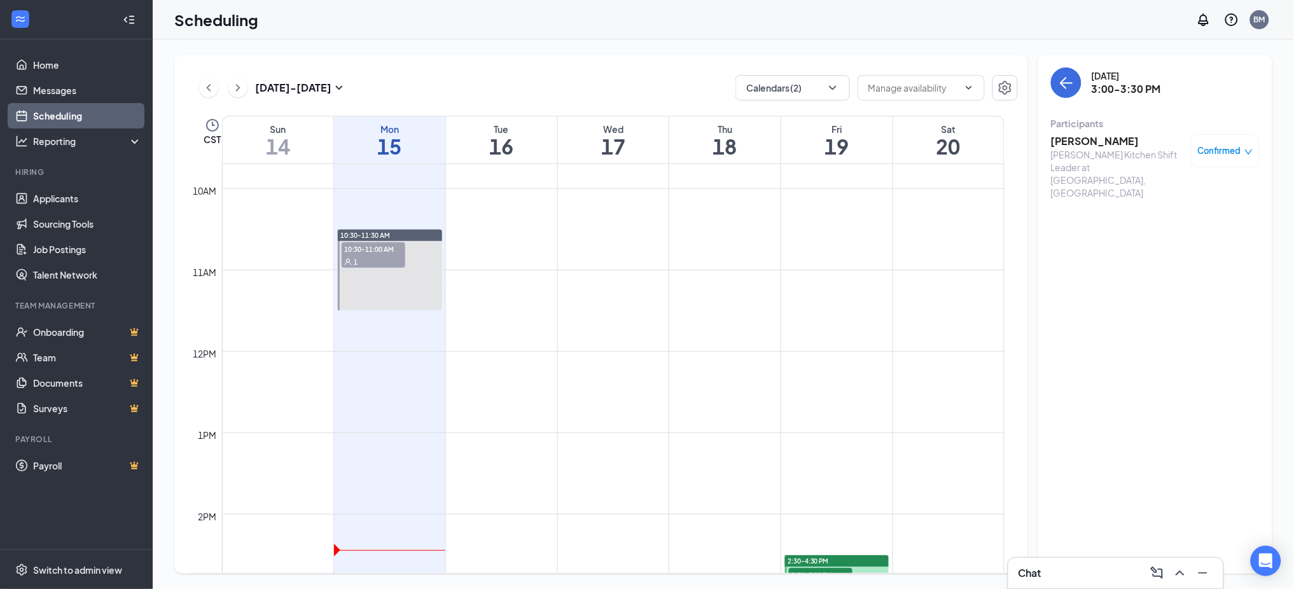
scroll to position [456, 0]
